Goal: Find specific page/section: Find specific page/section

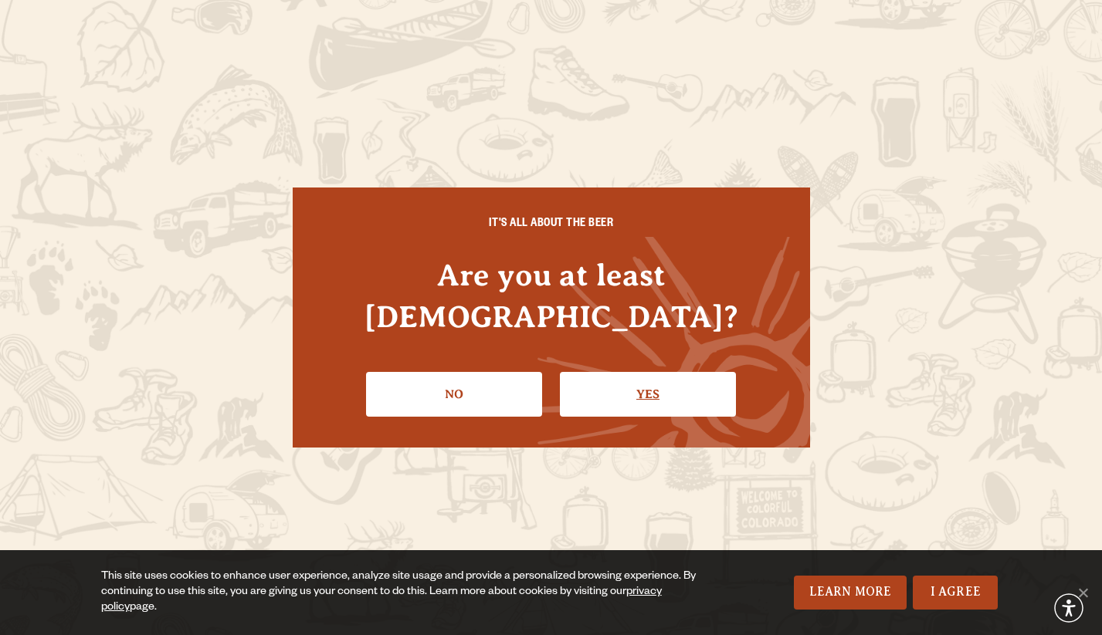
click at [668, 372] on link "Yes" at bounding box center [648, 394] width 176 height 45
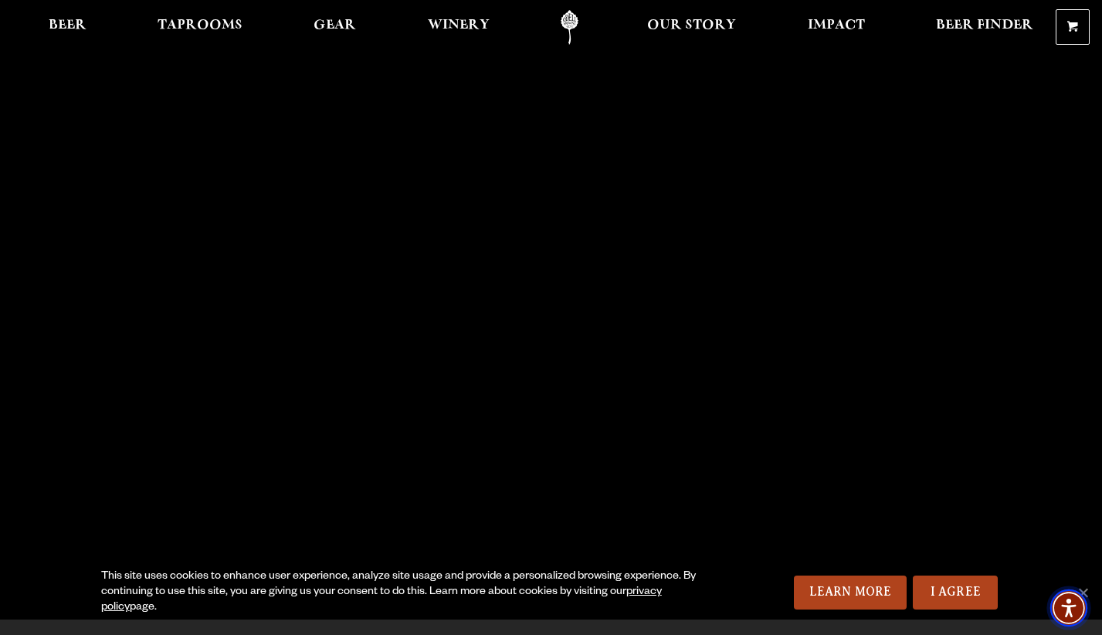
click at [1088, 591] on span "Accessibility Menu" at bounding box center [1068, 608] width 54 height 54
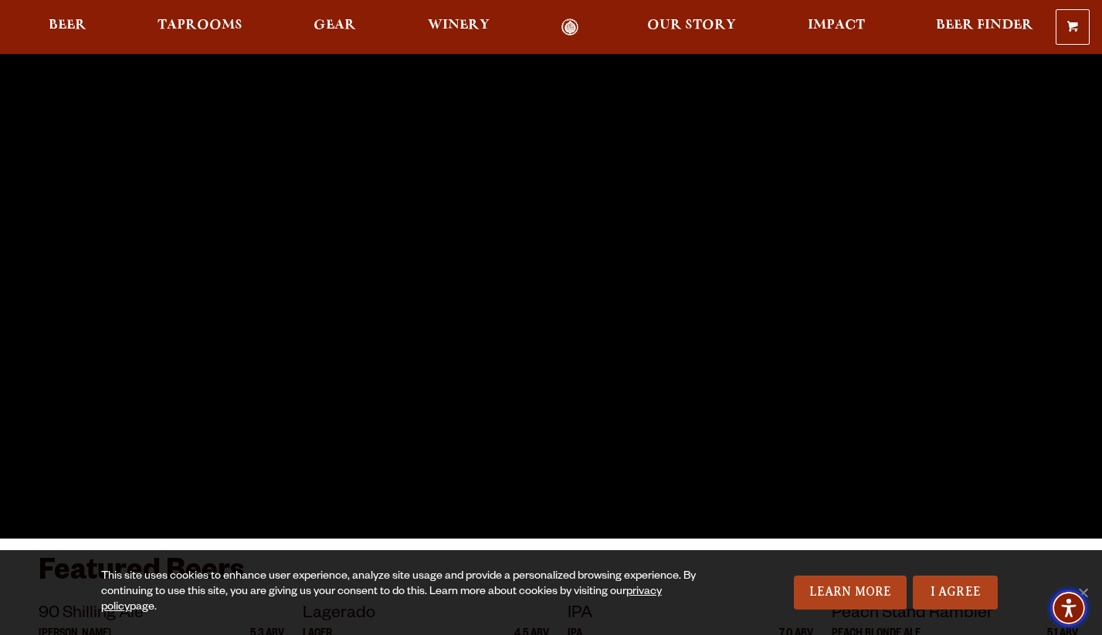
scroll to position [84, 0]
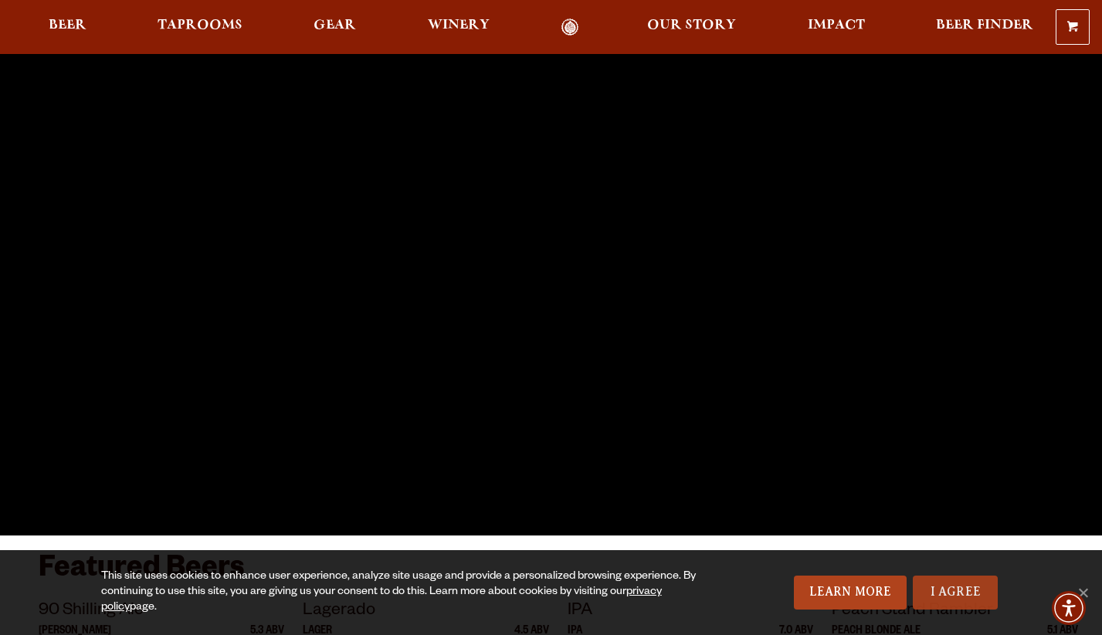
click at [959, 589] on link "I Agree" at bounding box center [954, 593] width 85 height 34
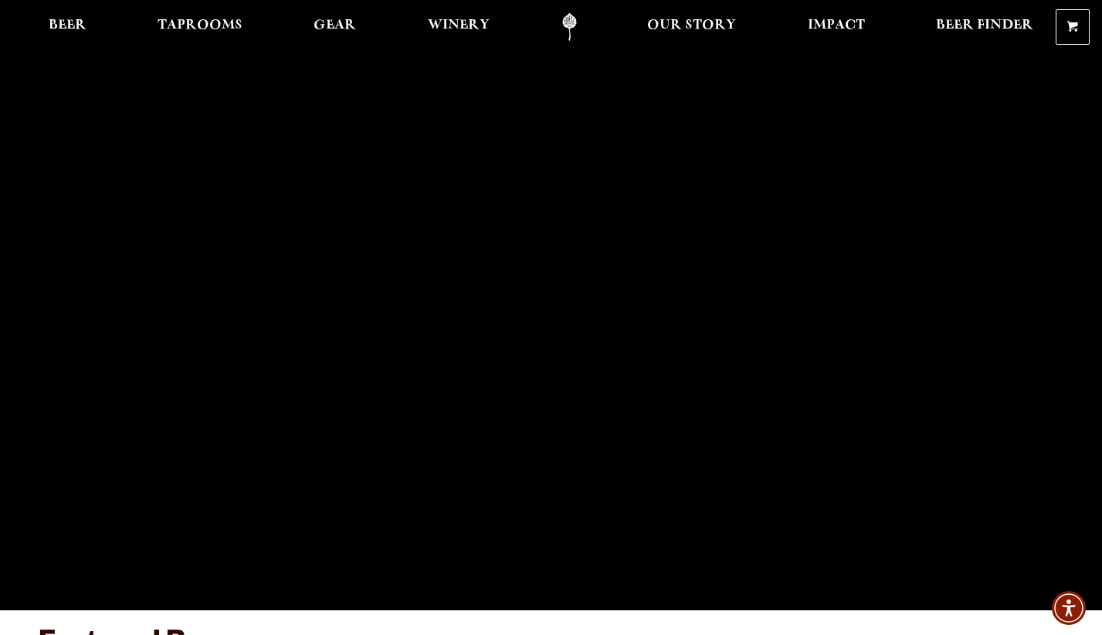
scroll to position [7, 0]
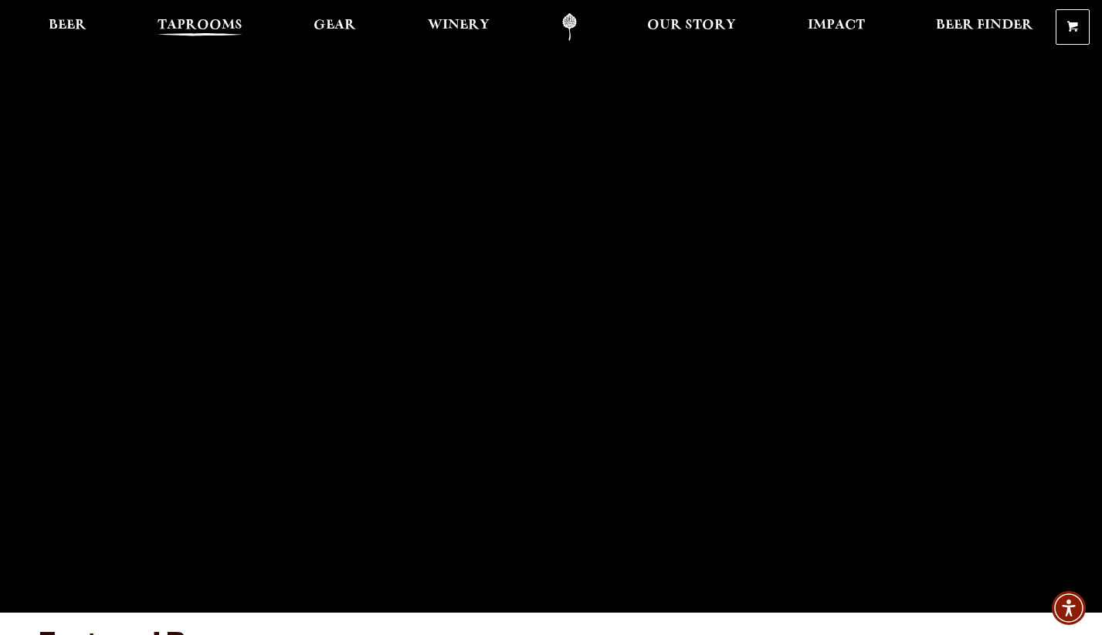
click at [184, 19] on span "Taprooms" at bounding box center [199, 25] width 85 height 12
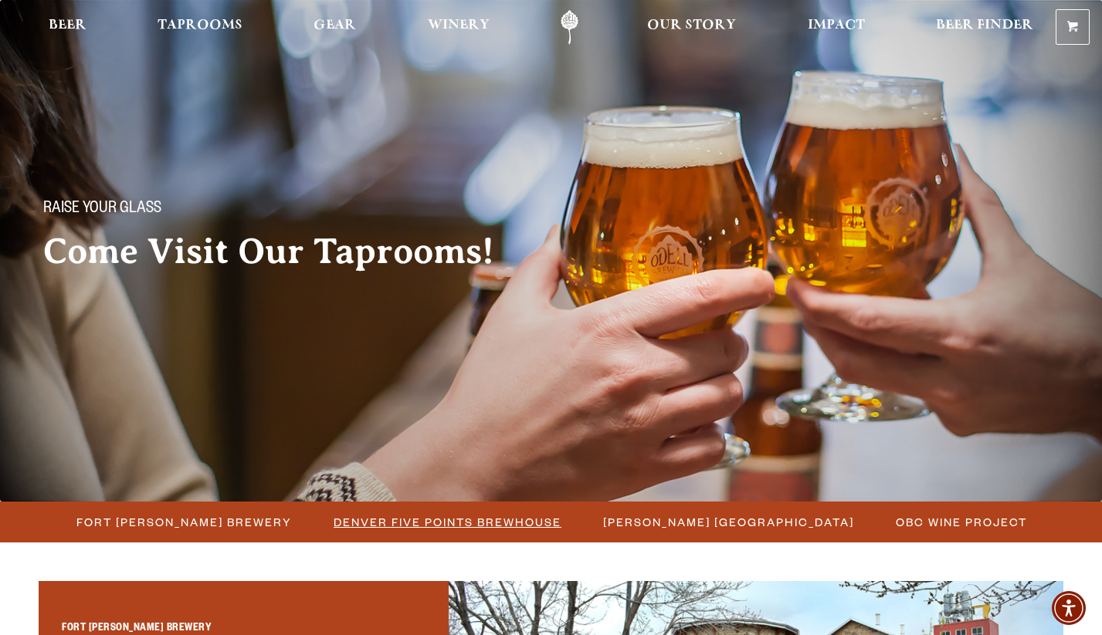
click at [396, 529] on span "Denver Five Points Brewhouse" at bounding box center [447, 522] width 228 height 22
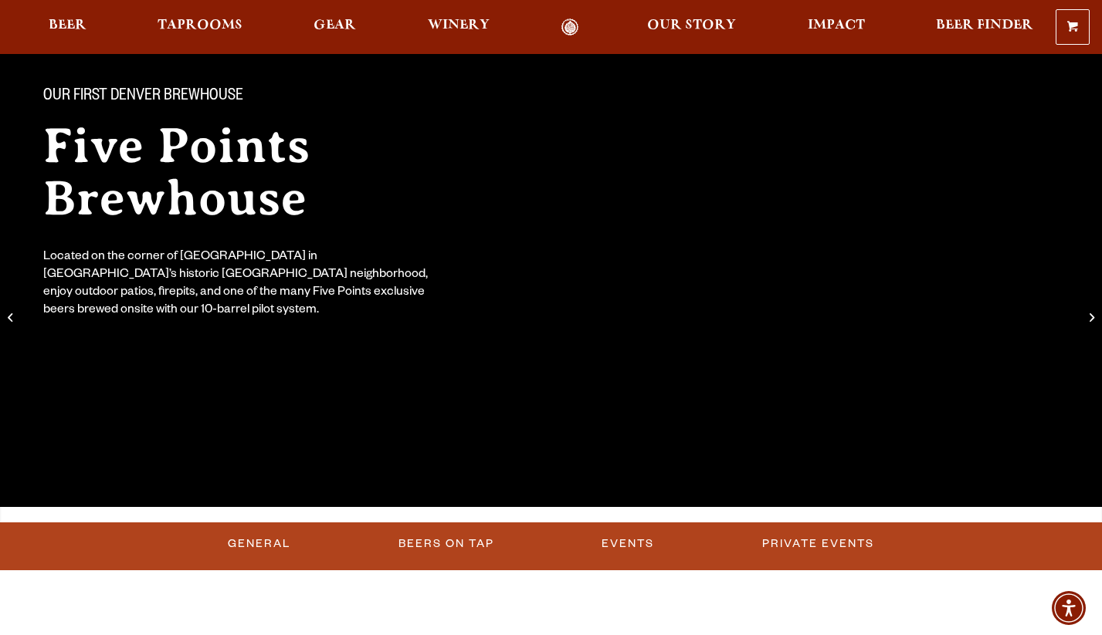
scroll to position [114, 0]
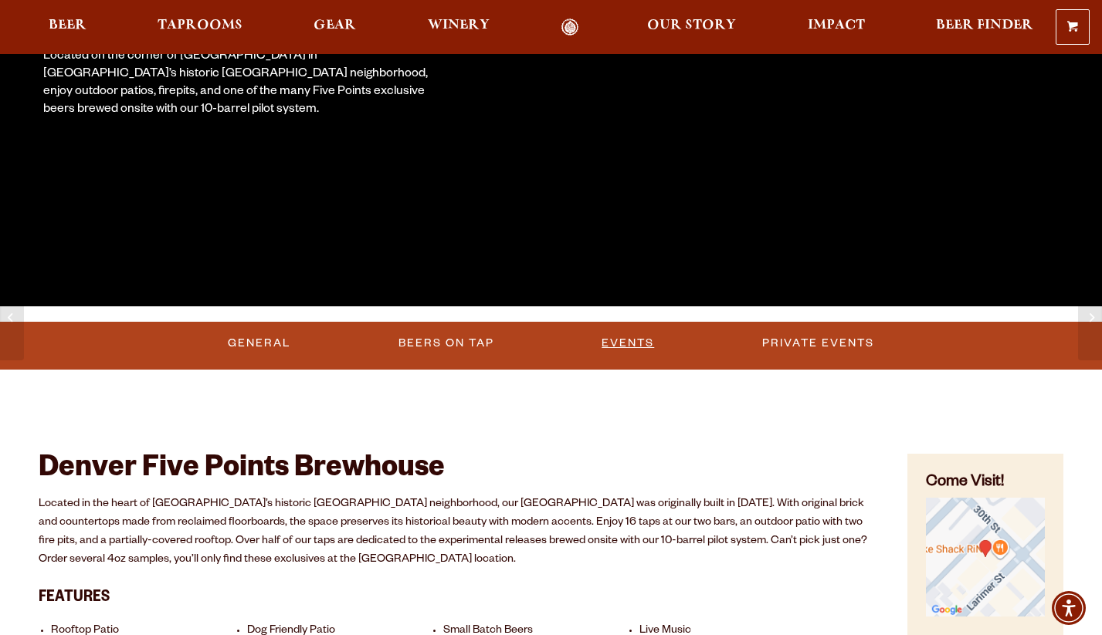
click at [615, 340] on link "Events" at bounding box center [627, 344] width 65 height 36
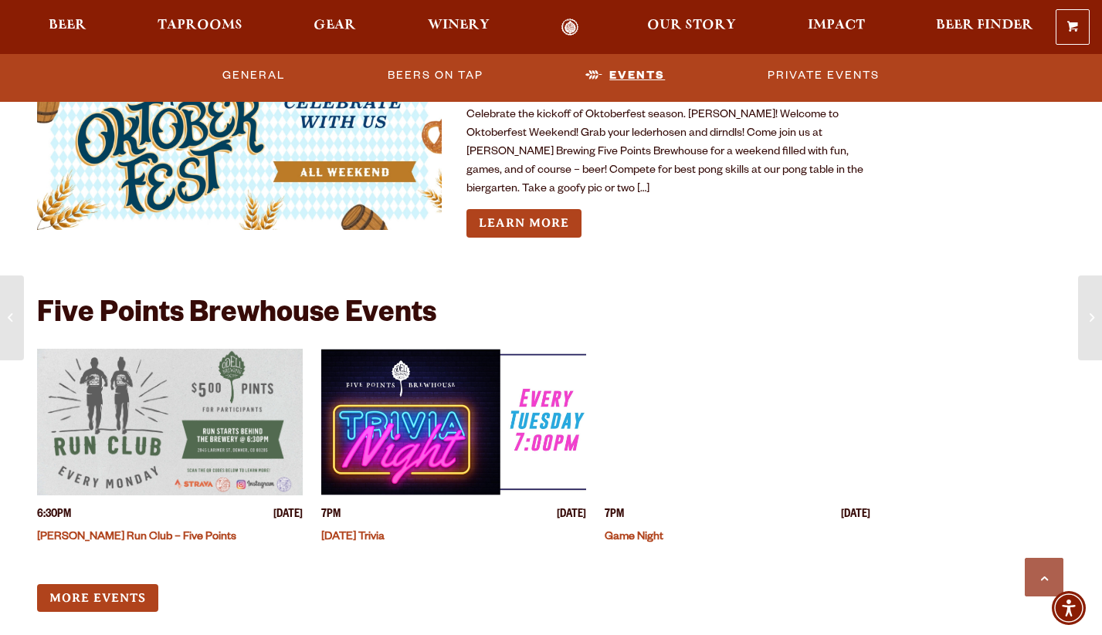
scroll to position [4110, 0]
